Goal: Information Seeking & Learning: Learn about a topic

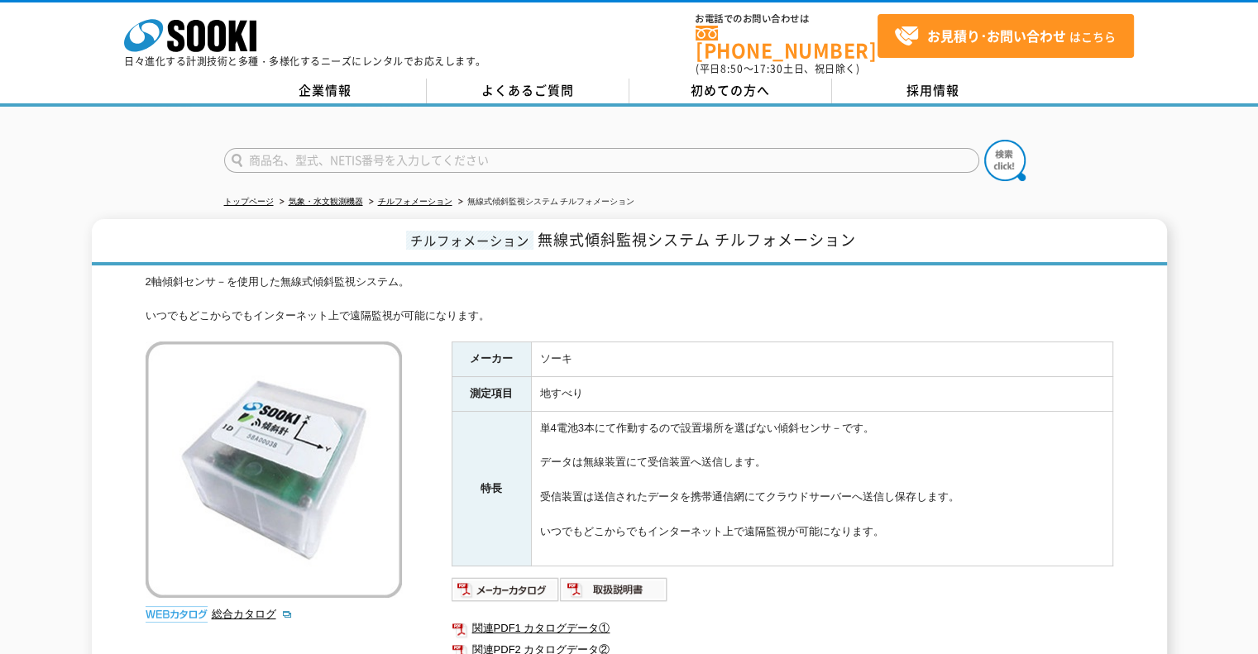
click at [275, 155] on input "text" at bounding box center [601, 160] width 755 height 25
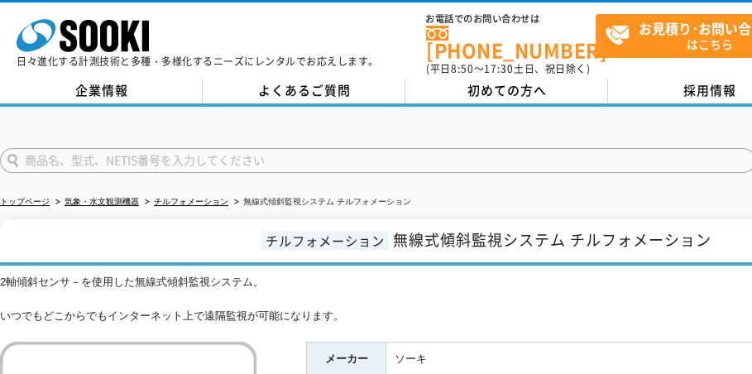
type input "商品名、型式、NETIS番号を入力してください"
click at [710, 140] on form "商品名、型式、NETIS番号を入力してください" at bounding box center [405, 163] width 810 height 46
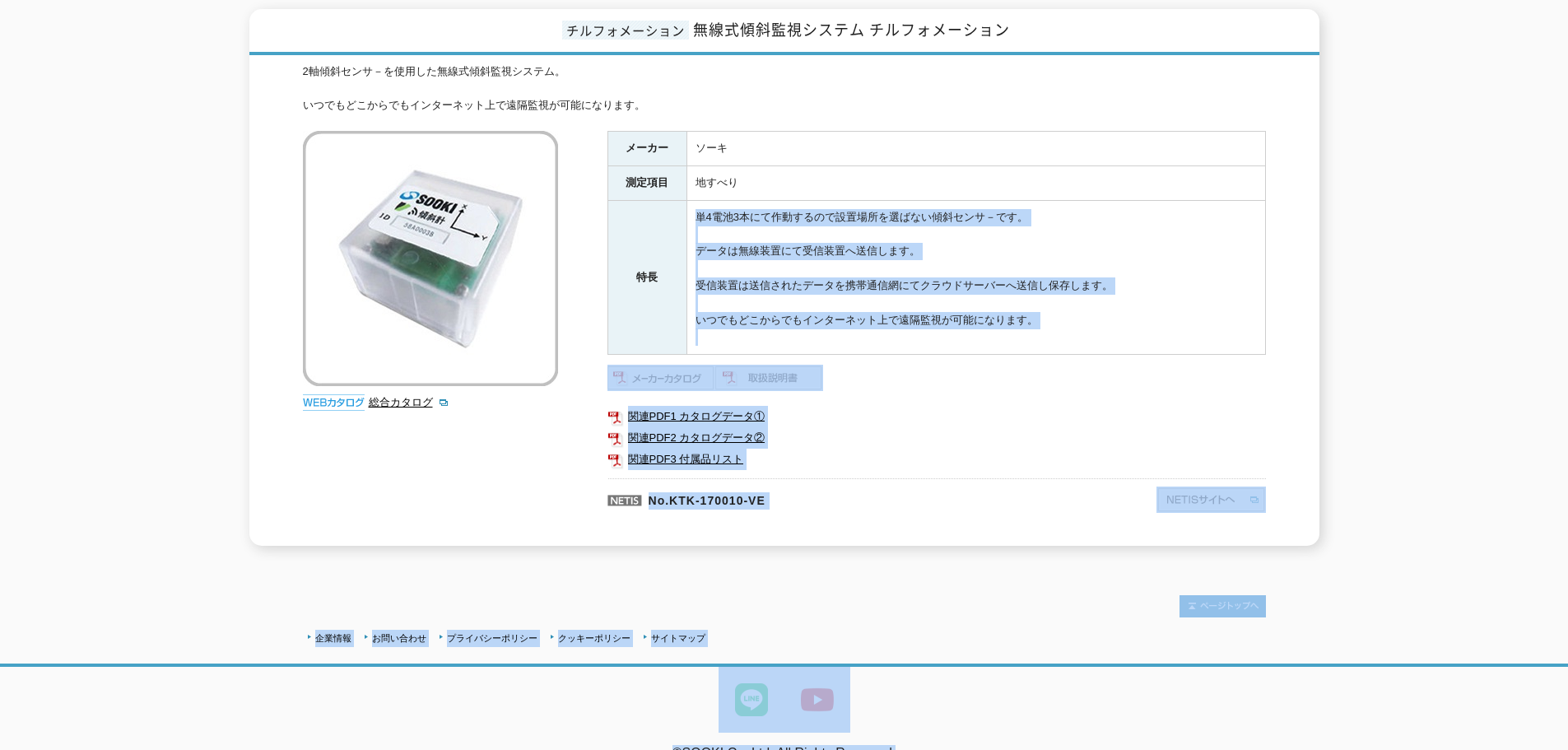
scroll to position [229, 0]
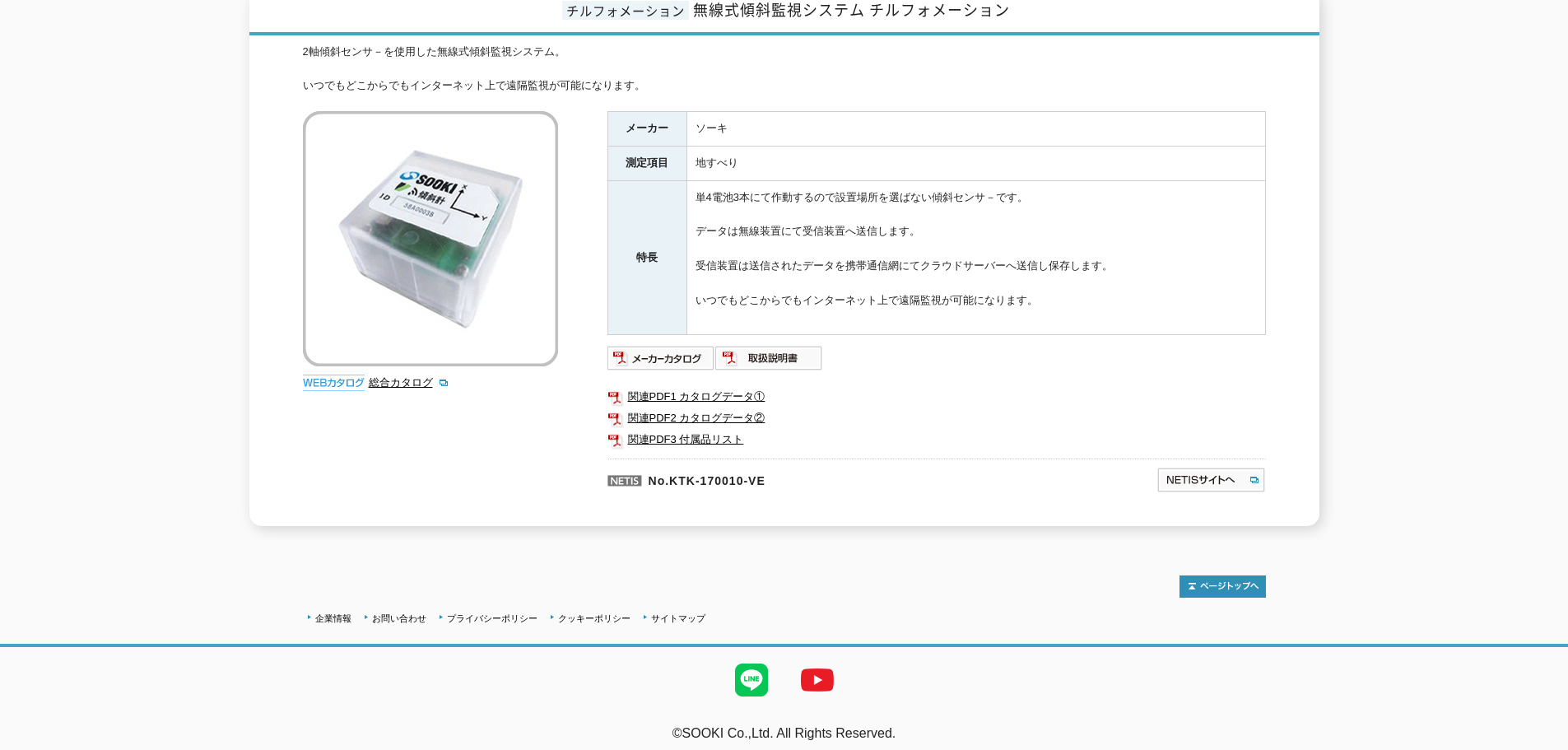
drag, startPoint x: 696, startPoint y: 411, endPoint x: 657, endPoint y: 202, distance: 212.6
click at [657, 202] on tr "特長 単4電池3本にて作動するので設置場所を選ばない傾斜センサ－です。 データは無線装置にて受信装置へ送信します。 受信装置は送信されたデータを携帯通信網にて…" at bounding box center [936, 257] width 658 height 154
drag, startPoint x: 630, startPoint y: 116, endPoint x: 615, endPoint y: 103, distance: 19.8
click at [615, 112] on th "メーカー" at bounding box center [646, 128] width 79 height 35
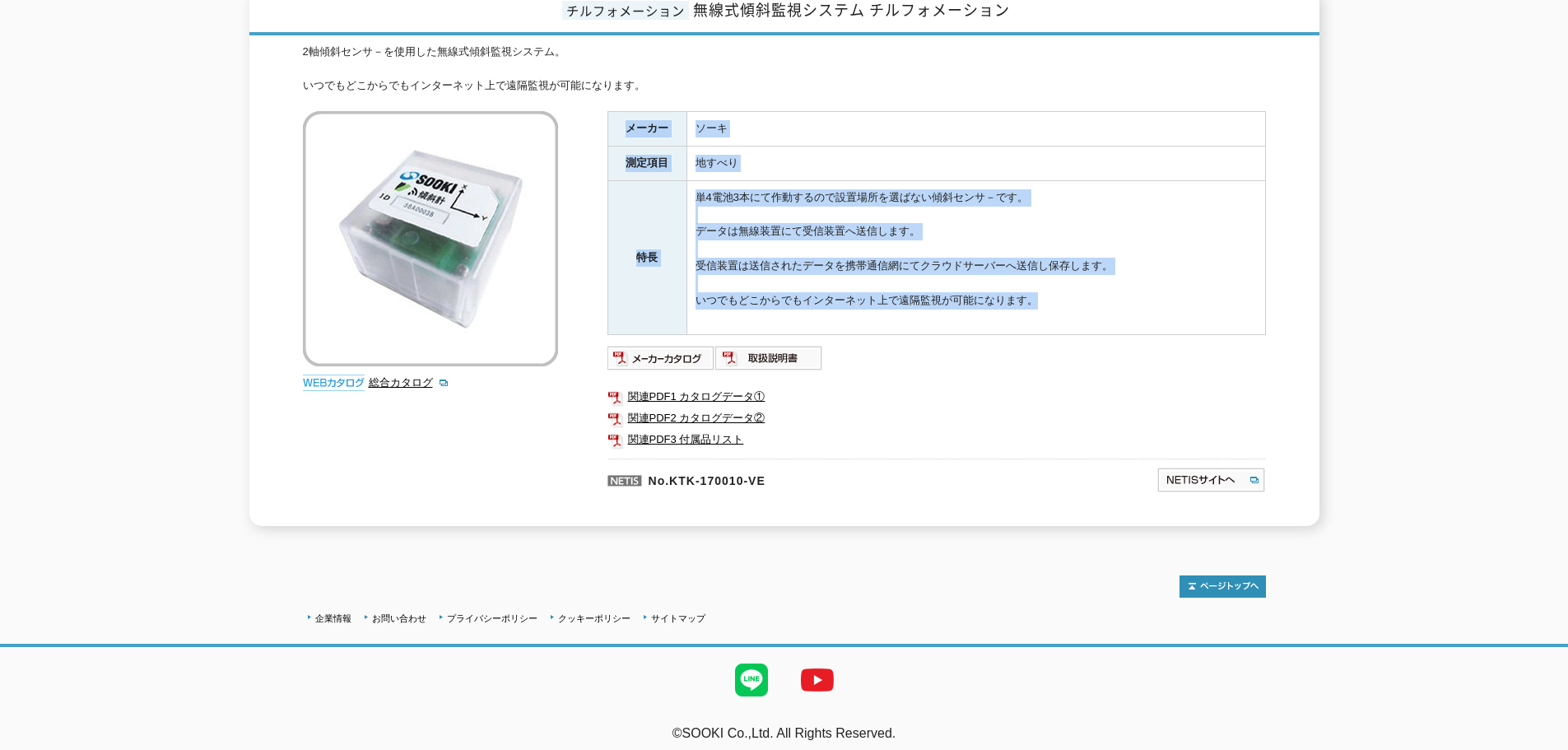
drag, startPoint x: 627, startPoint y: 117, endPoint x: 1025, endPoint y: 298, distance: 437.2
click at [1025, 298] on tbody "メーカー ソーキ 測定項目 地すべり 特長 単4電池3本にて作動するので設置場所を選ばない傾斜センサ－です。 データは無線装置にて受信装置へ送信します。 受信…" at bounding box center [936, 223] width 658 height 223
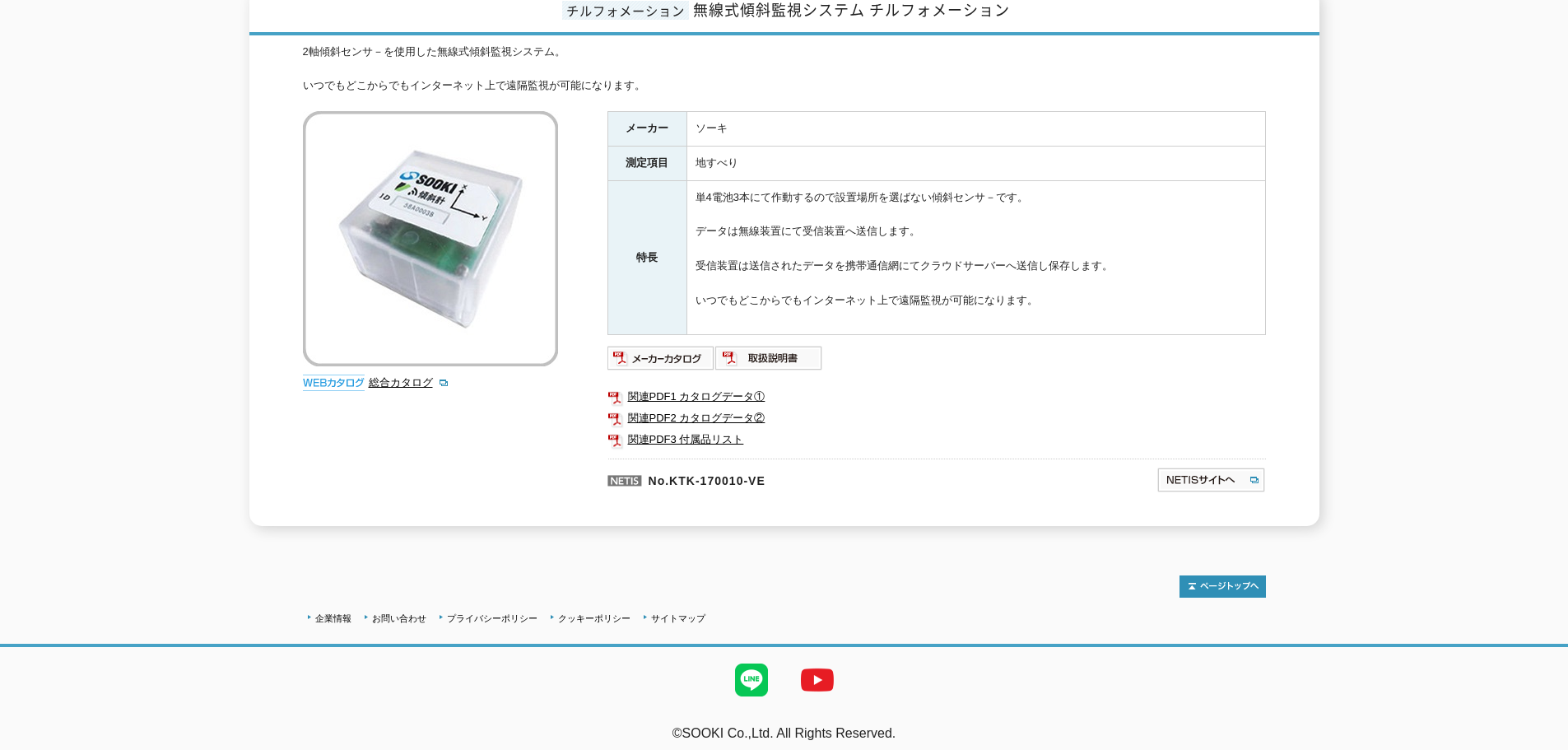
click at [1037, 296] on td "単4電池3本にて作動するので設置場所を選ばない傾斜センサ－です。 データは無線装置にて受信装置へ送信します。 受信装置は送信されたデータを携帯通信網にてクラウ…" at bounding box center [976, 257] width 578 height 154
drag, startPoint x: 1037, startPoint y: 296, endPoint x: 611, endPoint y: 128, distance: 457.9
click at [611, 128] on tbody "メーカー ソーキ 測定項目 地すべり 特長 単4電池3本にて作動するので設置場所を選ばない傾斜センサ－です。 データは無線装置にて受信装置へ送信します。 受信…" at bounding box center [936, 223] width 658 height 223
click at [611, 128] on th "メーカー" at bounding box center [646, 128] width 79 height 35
drag, startPoint x: 628, startPoint y: 104, endPoint x: 1056, endPoint y: 286, distance: 465.1
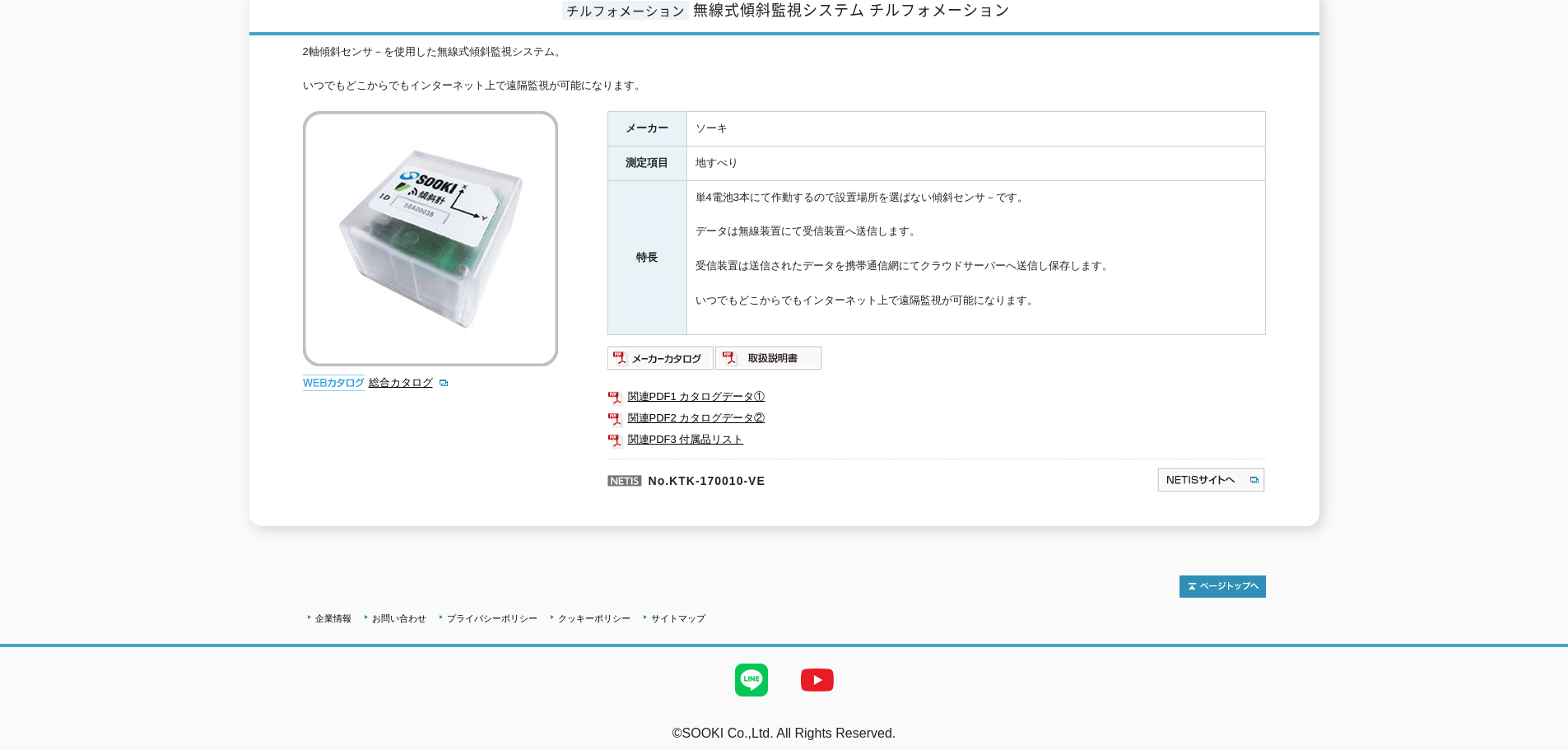
click at [1056, 286] on tbody "メーカー ソーキ 測定項目 地すべり 特長 単4電池3本にて作動するので設置場所を選ばない傾斜センサ－です。 データは無線装置にて受信装置へ送信します。 受信…" at bounding box center [936, 223] width 658 height 223
click at [1033, 276] on td "単4電池3本にて作動するので設置場所を選ばない傾斜センサ－です。 データは無線装置にて受信装置へ送信します。 受信装置は送信されたデータを携帯通信網にてクラウ…" at bounding box center [976, 257] width 578 height 154
drag, startPoint x: 1033, startPoint y: 288, endPoint x: 699, endPoint y: 103, distance: 381.8
click at [720, 112] on tbody "メーカー ソーキ 測定項目 地すべり 特長 単4電池3本にて作動するので設置場所を選ばない傾斜センサ－です。 データは無線装置にて受信装置へ送信します。 受信…" at bounding box center [936, 223] width 658 height 223
drag, startPoint x: 660, startPoint y: 103, endPoint x: 630, endPoint y: 103, distance: 30.0
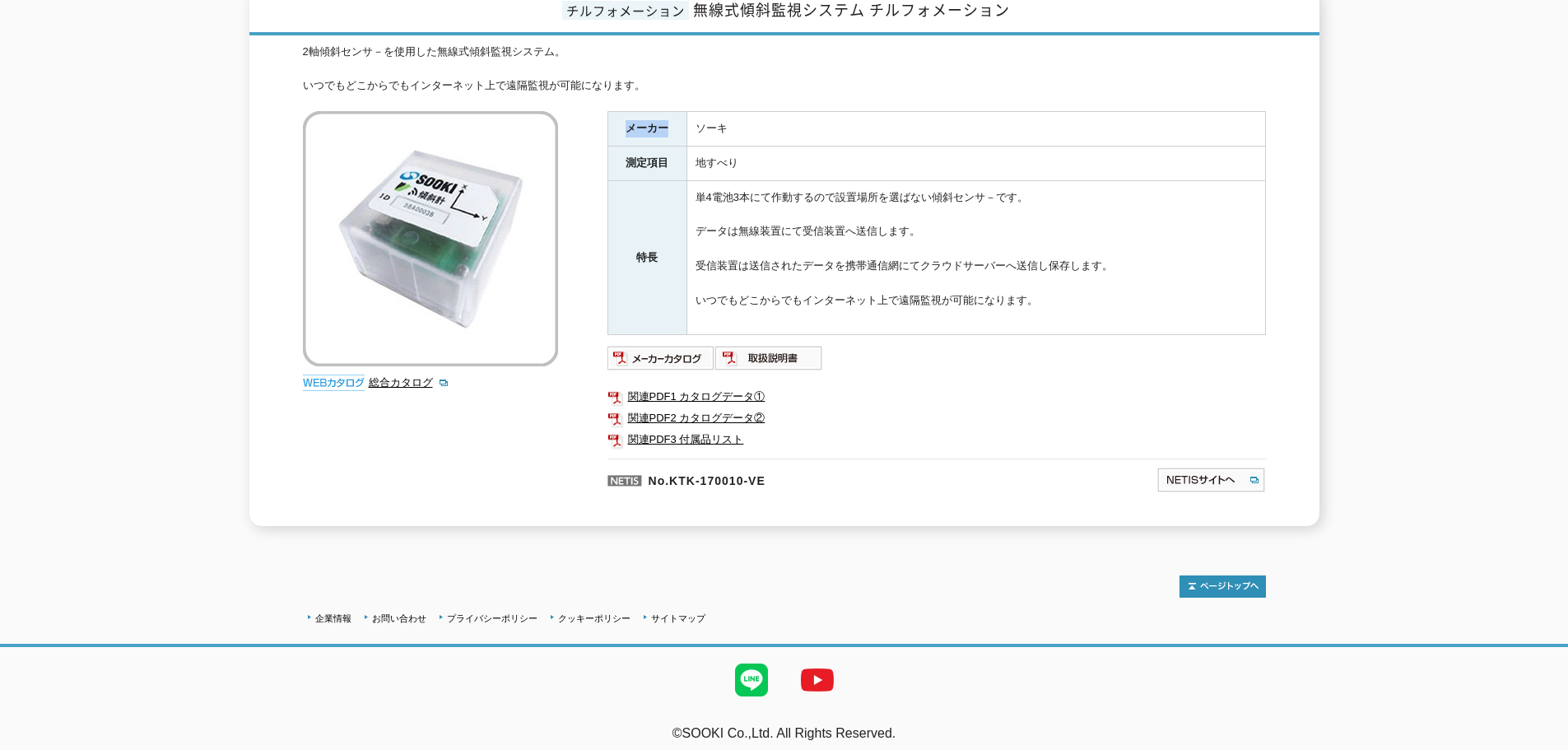
click at [630, 112] on th "メーカー" at bounding box center [646, 128] width 79 height 35
click at [640, 117] on th "メーカー" at bounding box center [646, 128] width 79 height 35
drag, startPoint x: 623, startPoint y: 117, endPoint x: 1043, endPoint y: 298, distance: 457.3
click at [1043, 298] on tbody "メーカー ソーキ 測定項目 地すべり 特長 単4電池3本にて作動するので設置場所を選ばない傾斜センサ－です。 データは無線装置にて受信装置へ送信します。 受信…" at bounding box center [936, 223] width 658 height 223
click at [1043, 298] on td "単4電池3本にて作動するので設置場所を選ばない傾斜センサ－です。 データは無線装置にて受信装置へ送信します。 受信装置は送信されたデータを携帯通信網にてクラウ…" at bounding box center [976, 257] width 578 height 154
